Goal: Information Seeking & Learning: Learn about a topic

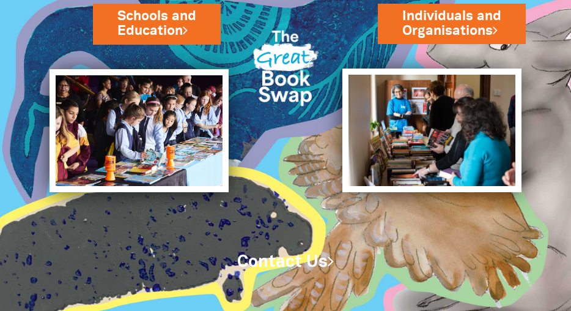
click at [325, 149] on div "Schools and Education Individuals and Organisations" at bounding box center [285, 110] width 571 height 220
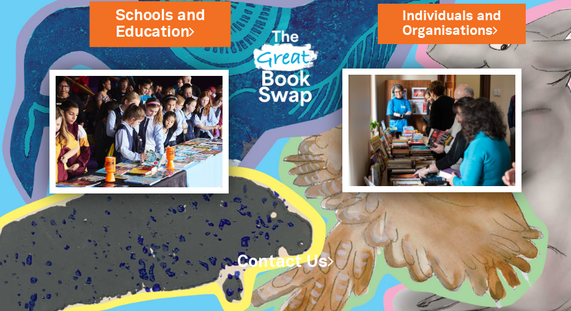
click at [161, 26] on link "Schools and Education" at bounding box center [160, 23] width 90 height 38
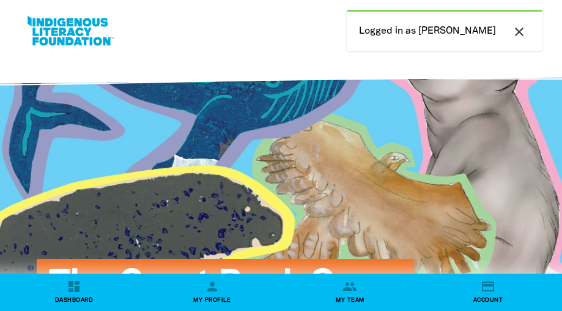
select select "primary-school"
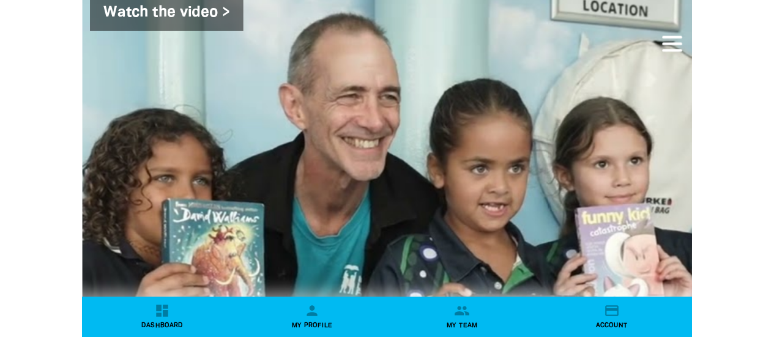
scroll to position [2150, 0]
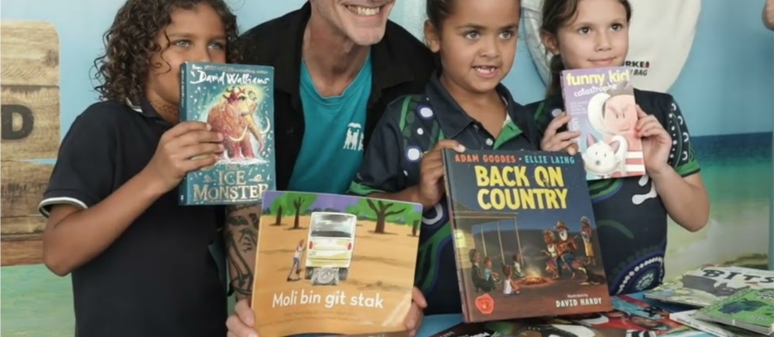
click at [49, 51] on div at bounding box center [386, 158] width 709 height 214
click at [45, 305] on div "Watch the video >" at bounding box center [387, 131] width 734 height 574
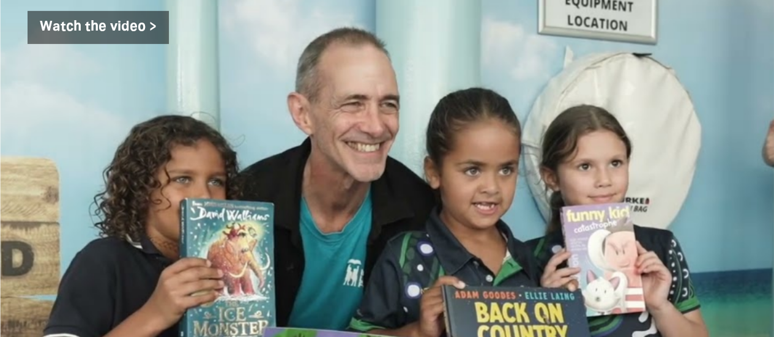
scroll to position [1923, 0]
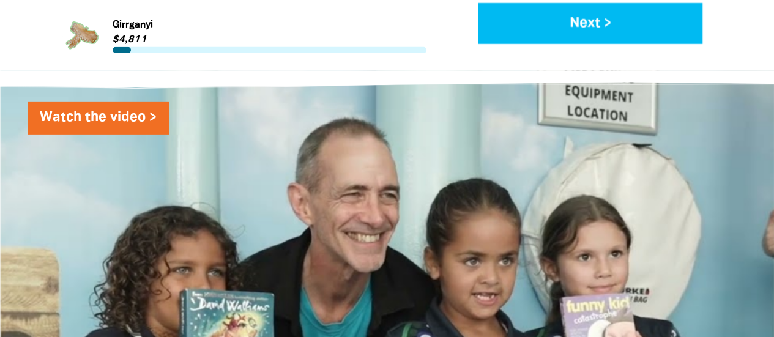
click at [155, 102] on link "Watch the video >" at bounding box center [98, 118] width 141 height 33
